Goal: Check status: Check status

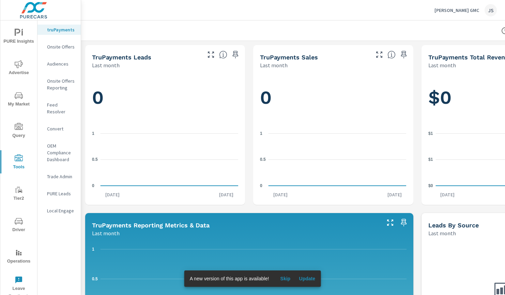
click at [478, 165] on icon "$0 $1 $1" at bounding box center [502, 159] width 146 height 63
click at [56, 107] on p "Feed Resolver" at bounding box center [61, 108] width 28 height 14
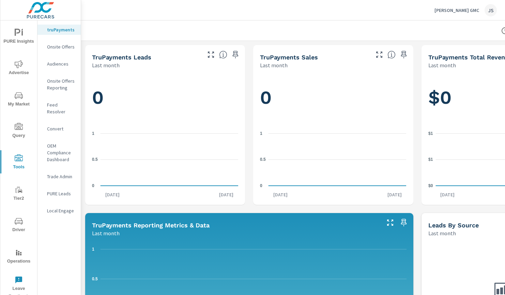
click at [19, 224] on icon "nav menu" at bounding box center [19, 221] width 8 height 8
